Goal: Task Accomplishment & Management: Use online tool/utility

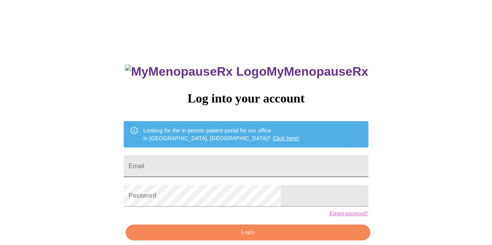
click at [213, 168] on input "Email" at bounding box center [246, 166] width 244 height 22
type input "[EMAIL_ADDRESS][DOMAIN_NAME]"
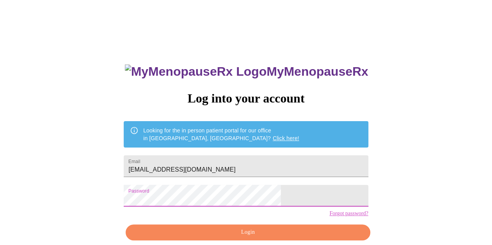
scroll to position [35, 0]
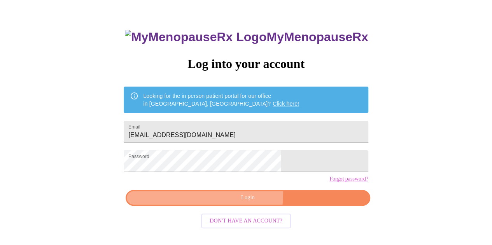
click at [221, 206] on button "Login" at bounding box center [248, 198] width 244 height 16
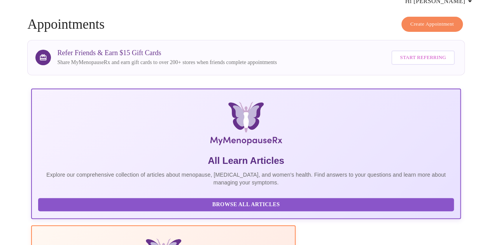
click at [406, 40] on div "Refer Friends & Earn $15 Gift Cards Share MyMenopauseRx and earn gift cards to …" at bounding box center [245, 57] width 437 height 35
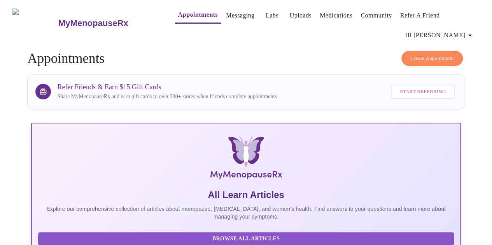
click at [456, 33] on span "Hi [PERSON_NAME]" at bounding box center [439, 35] width 69 height 11
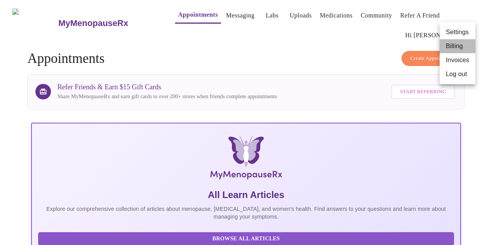
click at [455, 45] on li "Billing" at bounding box center [457, 46] width 36 height 14
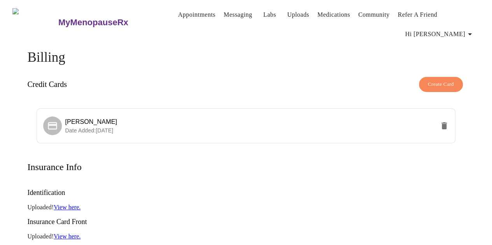
click at [465, 34] on span "Hi [PERSON_NAME]" at bounding box center [439, 34] width 69 height 11
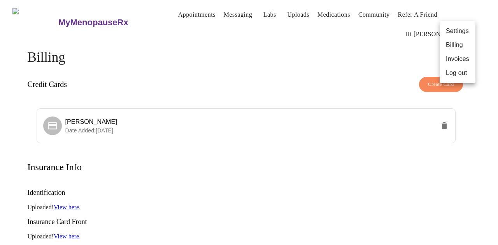
click at [465, 34] on li "Settings" at bounding box center [457, 31] width 36 height 14
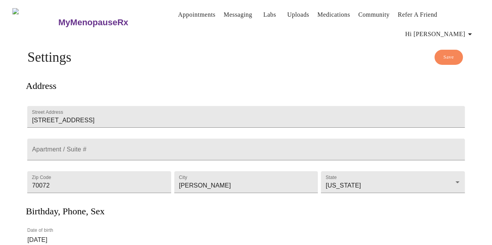
click at [454, 31] on span "Hi [PERSON_NAME]" at bounding box center [439, 34] width 69 height 11
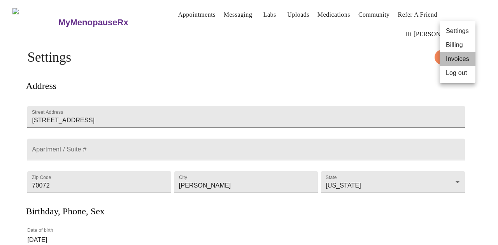
click at [451, 61] on li "Invoices" at bounding box center [457, 59] width 36 height 14
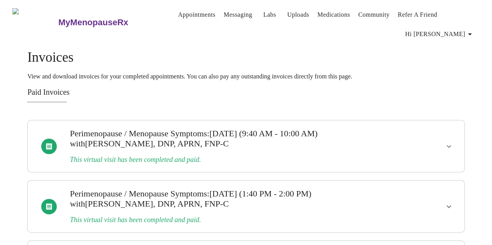
click at [453, 32] on span "Hi [PERSON_NAME]" at bounding box center [439, 34] width 69 height 11
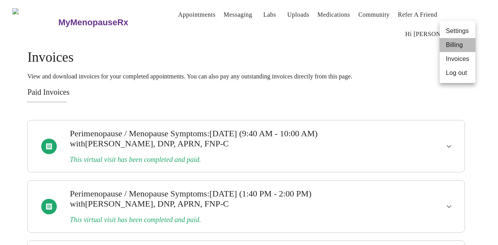
click at [452, 46] on li "Billing" at bounding box center [457, 45] width 36 height 14
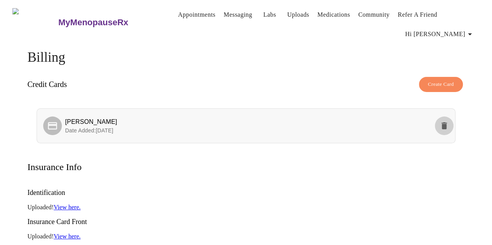
click at [445, 121] on icon "delete" at bounding box center [443, 125] width 9 height 9
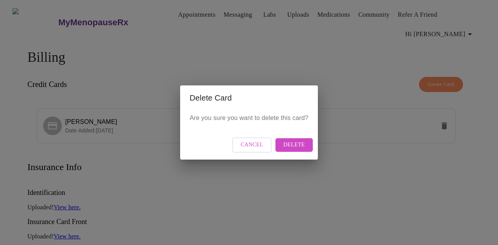
click at [300, 143] on span "Delete" at bounding box center [293, 145] width 21 height 10
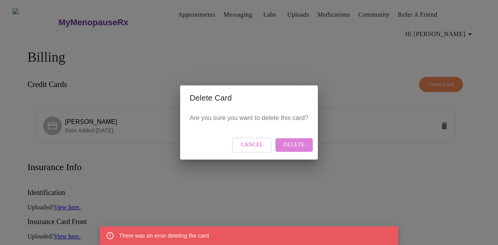
click at [300, 143] on span "Delete" at bounding box center [293, 145] width 21 height 10
click at [260, 143] on span "Cancel" at bounding box center [252, 145] width 23 height 10
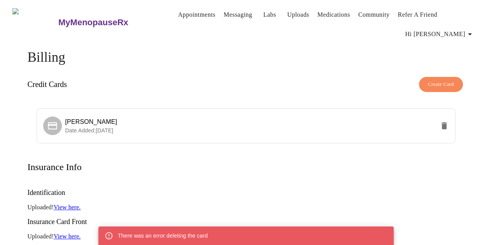
click at [434, 85] on span "Create Card" at bounding box center [441, 84] width 26 height 9
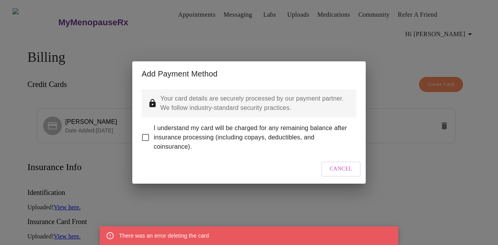
click at [144, 136] on input "I understand my card will be charged for any remaining balance after insurance …" at bounding box center [145, 137] width 16 height 16
checkbox input "true"
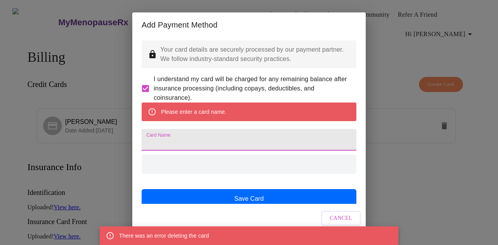
click at [231, 151] on input "Card Name" at bounding box center [248, 140] width 215 height 22
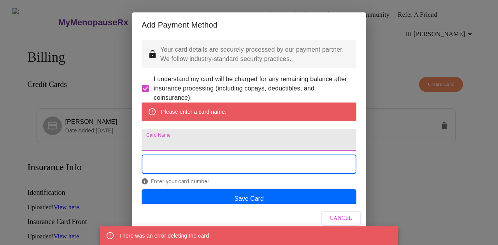
click at [231, 151] on input "Card Name" at bounding box center [248, 140] width 215 height 22
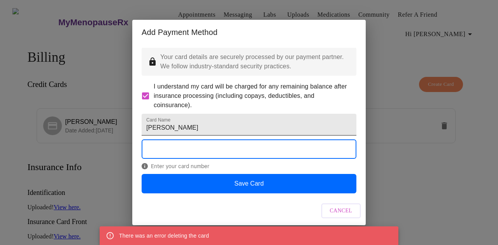
click at [172, 134] on input "Danielle" at bounding box center [248, 125] width 215 height 22
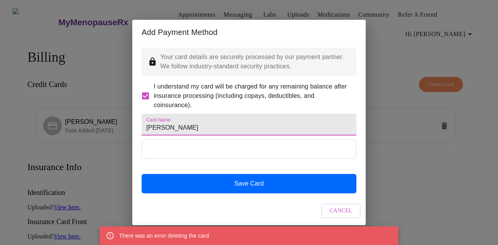
type input "Danielle Lefort"
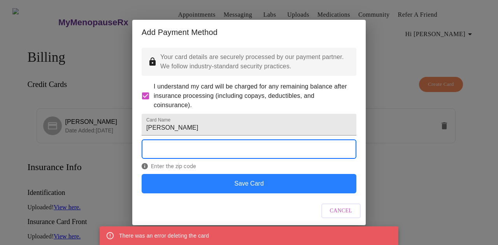
click at [299, 194] on button "Save Card" at bounding box center [248, 183] width 215 height 19
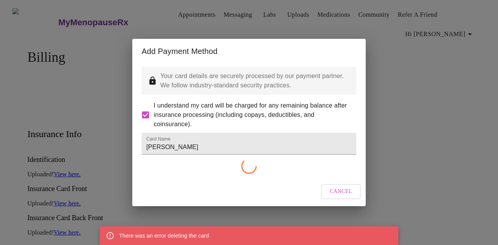
checkbox input "false"
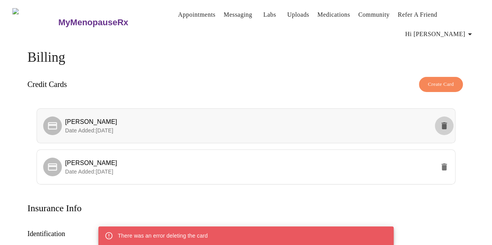
click at [447, 122] on icon "delete" at bounding box center [443, 125] width 5 height 7
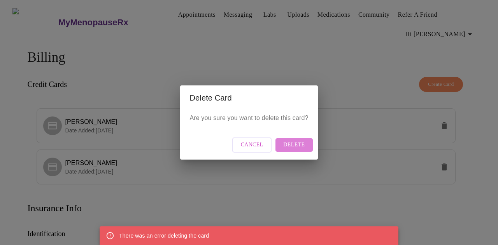
click at [306, 145] on button "Delete" at bounding box center [293, 145] width 37 height 14
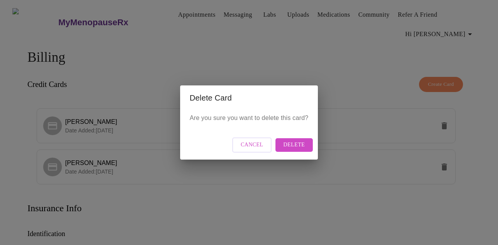
click at [215, 50] on div "Delete Card Are you sure you want to delete this card? Cancel Delete" at bounding box center [249, 122] width 498 height 245
click at [306, 143] on button "Delete" at bounding box center [293, 145] width 37 height 14
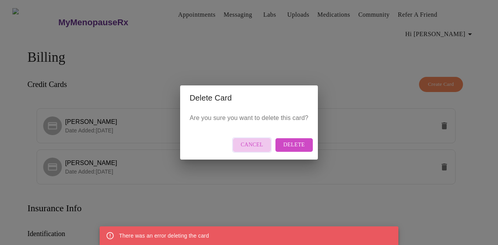
click at [249, 150] on span "Cancel" at bounding box center [252, 145] width 23 height 10
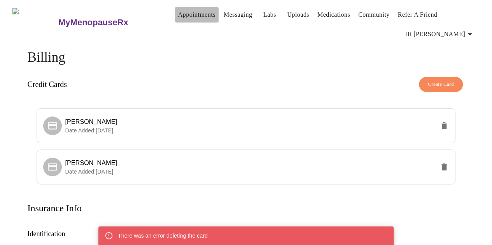
click at [175, 7] on button "Appointments" at bounding box center [197, 15] width 44 height 16
click at [178, 12] on link "Appointments" at bounding box center [196, 14] width 37 height 11
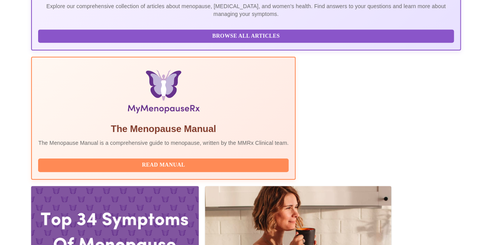
scroll to position [201, 0]
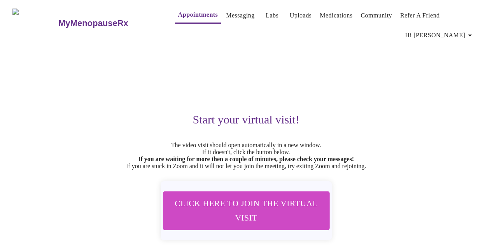
click at [252, 223] on span "Click here to join the virtual visit" at bounding box center [246, 211] width 147 height 29
